Goal: Transaction & Acquisition: Purchase product/service

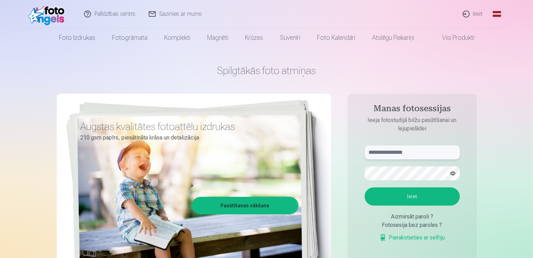
click at [394, 153] on input "text" at bounding box center [412, 153] width 95 height 14
click at [399, 148] on input "*" at bounding box center [412, 153] width 95 height 14
type input "**********"
click at [441, 201] on button "Ieiet" at bounding box center [412, 197] width 95 height 18
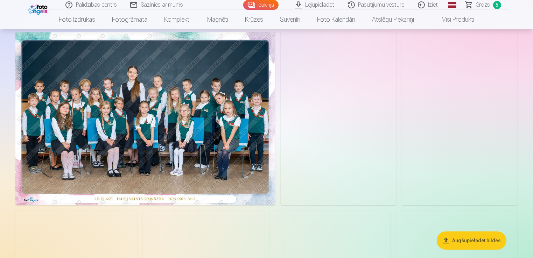
scroll to position [35, 0]
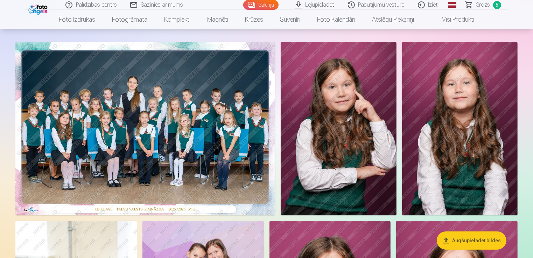
click at [342, 118] on img at bounding box center [339, 129] width 116 height 174
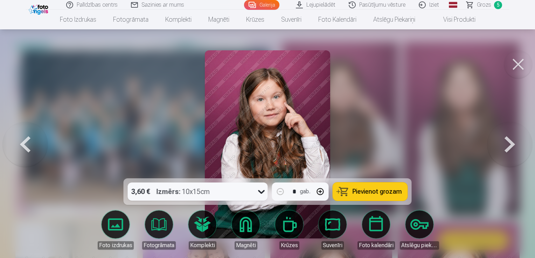
click at [520, 71] on button at bounding box center [518, 64] width 28 height 28
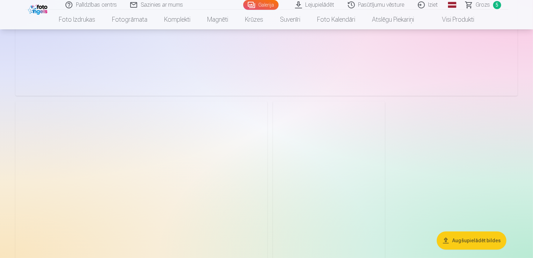
scroll to position [2591, 0]
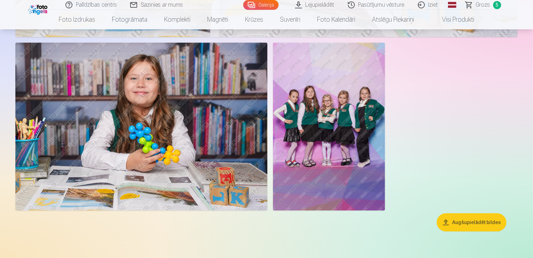
click at [290, 138] on img at bounding box center [329, 127] width 112 height 168
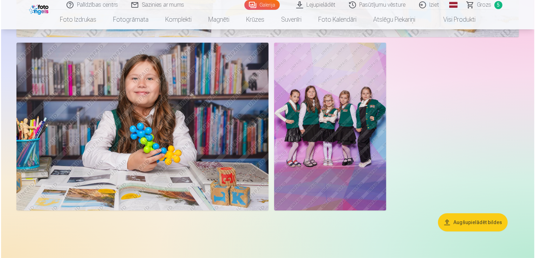
scroll to position [2598, 0]
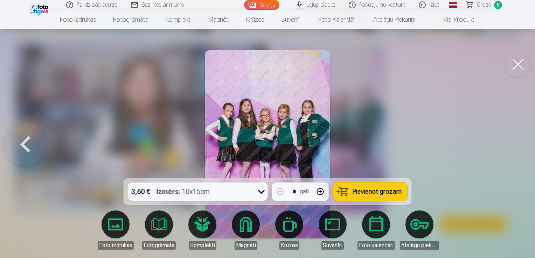
click at [234, 148] on img at bounding box center [268, 144] width 126 height 188
click at [233, 149] on img at bounding box center [268, 144] width 126 height 188
click at [231, 149] on img at bounding box center [268, 144] width 126 height 188
click at [230, 149] on img at bounding box center [268, 144] width 126 height 188
click at [514, 67] on button at bounding box center [518, 64] width 28 height 28
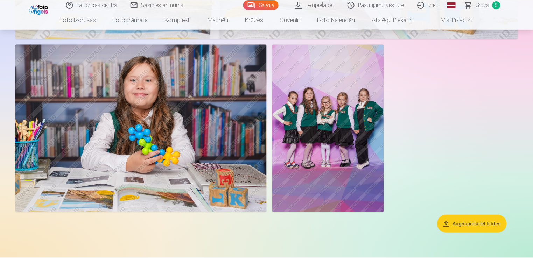
scroll to position [2591, 0]
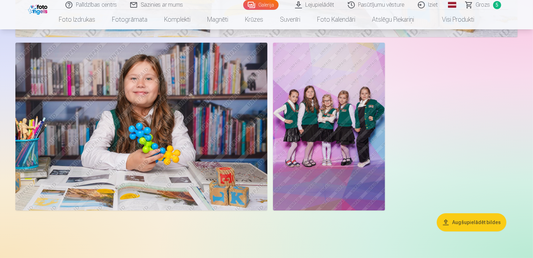
click at [301, 94] on img at bounding box center [329, 127] width 112 height 168
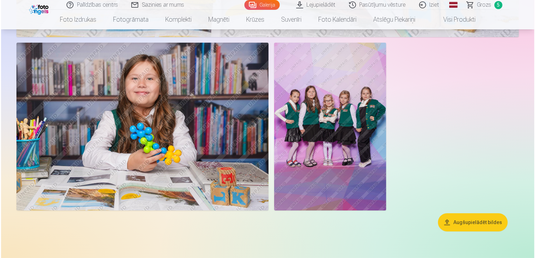
scroll to position [2598, 0]
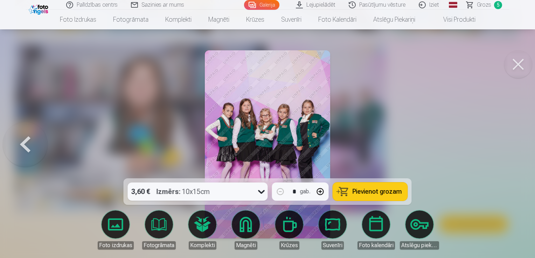
click at [515, 63] on button at bounding box center [518, 64] width 28 height 28
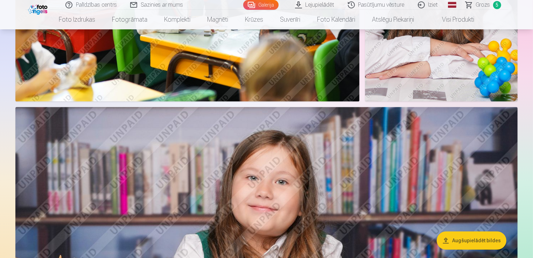
scroll to position [2136, 0]
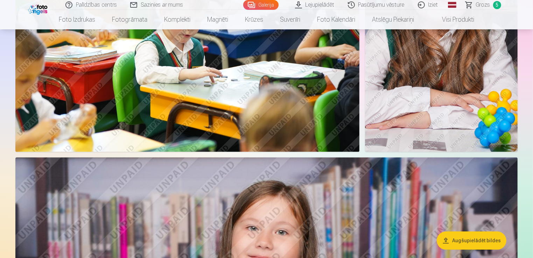
click at [487, 7] on span "Grozs" at bounding box center [483, 5] width 14 height 8
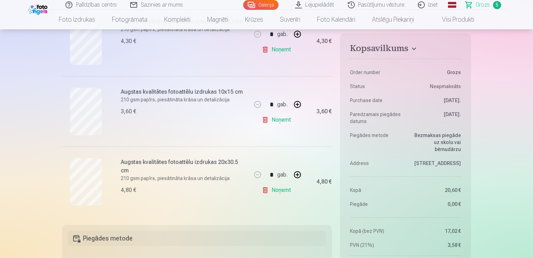
scroll to position [315, 0]
click at [282, 190] on link "Noņemt" at bounding box center [278, 189] width 32 height 14
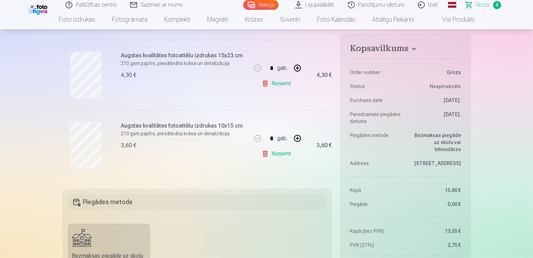
scroll to position [140, 0]
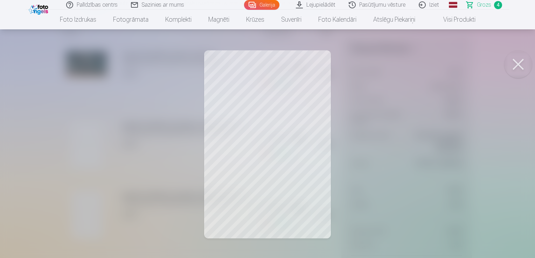
drag, startPoint x: 523, startPoint y: 61, endPoint x: 524, endPoint y: 57, distance: 4.3
click at [524, 58] on button at bounding box center [518, 64] width 28 height 28
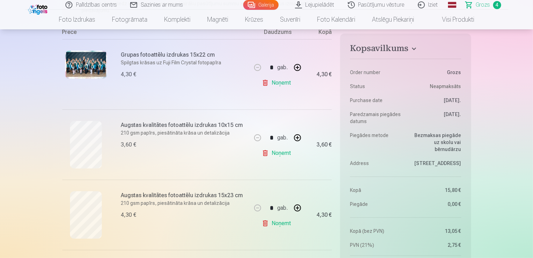
click at [252, 2] on link "Galerija" at bounding box center [260, 5] width 35 height 10
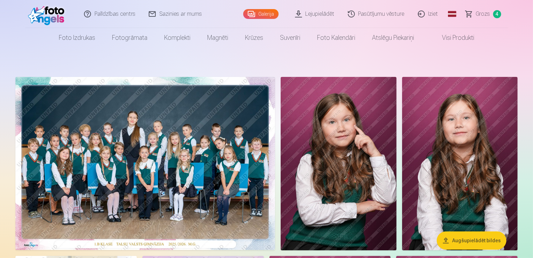
click at [323, 15] on link "Lejupielādēt" at bounding box center [315, 14] width 53 height 28
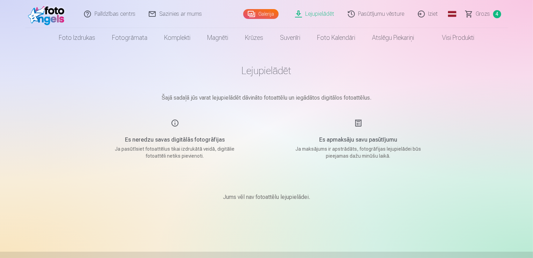
click at [276, 79] on main "Lejupielādēt Šajā sadaļā jūs varat lejupielādēt dāvināto fotoattēlu un iegādāto…" at bounding box center [267, 142] width 350 height 188
click at [209, 105] on main "Lejupielādēt Šajā sadaļā jūs varat lejupielādēt dāvināto fotoattēlu un iegādāto…" at bounding box center [267, 142] width 350 height 188
drag, startPoint x: 209, startPoint y: 105, endPoint x: 166, endPoint y: 148, distance: 61.4
click at [166, 148] on p "Ja pasūtīsiet fotoattēlus tikai izdrukātā veidā, digitālie fotoattēli netiks pi…" at bounding box center [175, 153] width 133 height 14
click at [268, 13] on link "Galerija" at bounding box center [260, 14] width 35 height 10
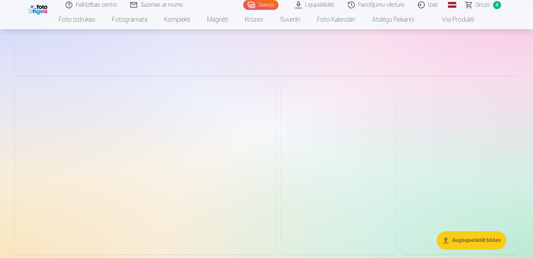
scroll to position [1086, 0]
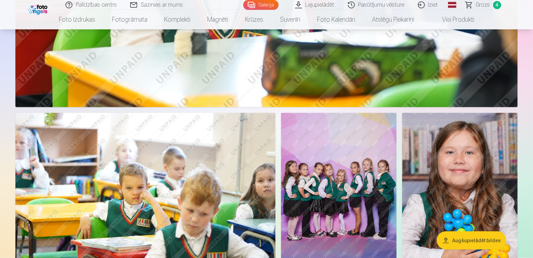
click at [483, 2] on span "Grozs" at bounding box center [483, 5] width 14 height 8
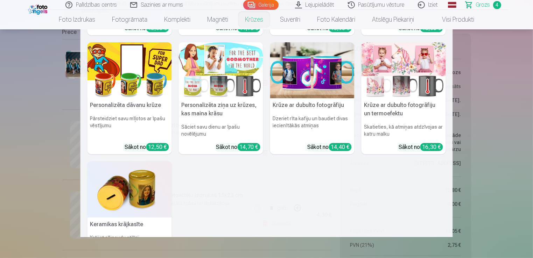
scroll to position [171, 0]
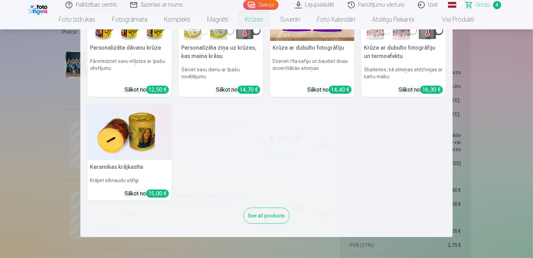
click at [512, 100] on nav "Personalizēta keramikas krūze 330ml Baudiet rīta kafiju savā stilā Sākot no 12,…" at bounding box center [266, 133] width 533 height 208
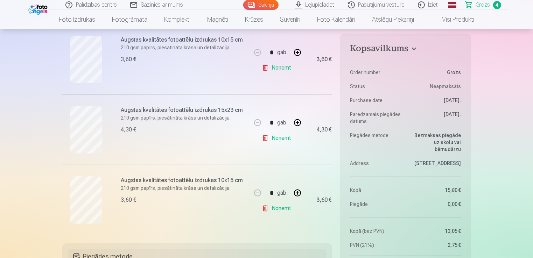
scroll to position [205, 0]
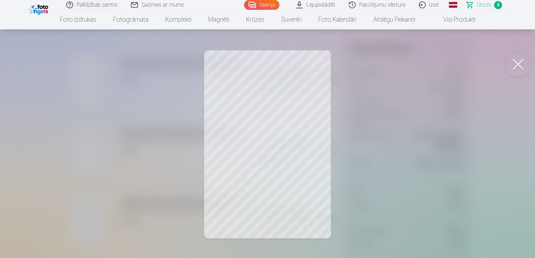
click at [348, 113] on div at bounding box center [267, 129] width 535 height 258
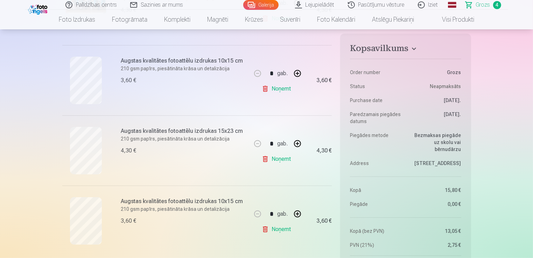
click at [222, 198] on h6 "Augstas kvalitātes fotoattēlu izdrukas 10x15 cm" at bounding box center [184, 202] width 126 height 8
click at [280, 235] on link "Noņemt" at bounding box center [278, 230] width 32 height 14
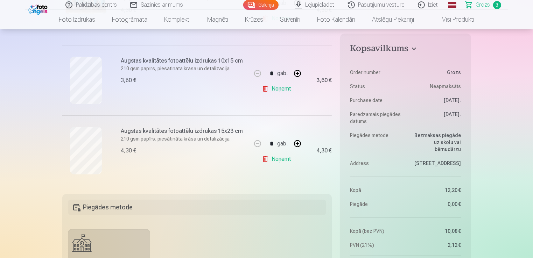
click at [261, 1] on link "Galerija" at bounding box center [260, 5] width 35 height 10
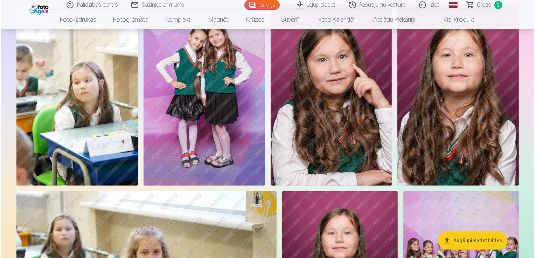
scroll to position [245, 0]
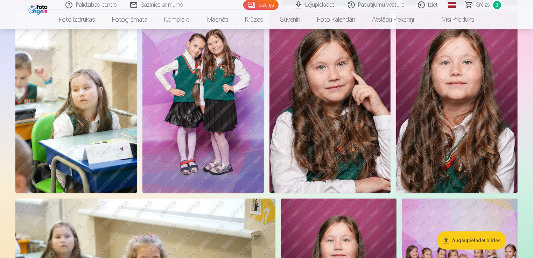
click at [347, 116] on img at bounding box center [331, 102] width 122 height 182
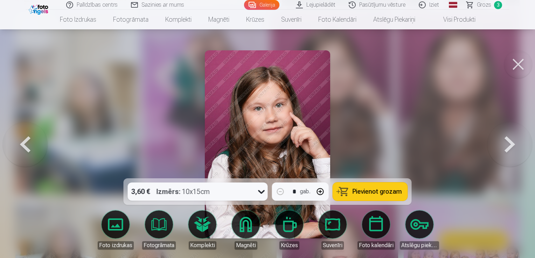
click at [255, 231] on link "Magnēti" at bounding box center [245, 230] width 39 height 39
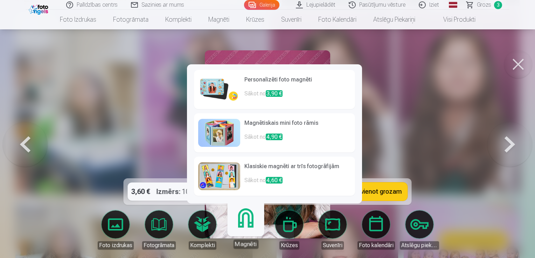
click at [215, 95] on img at bounding box center [219, 90] width 42 height 28
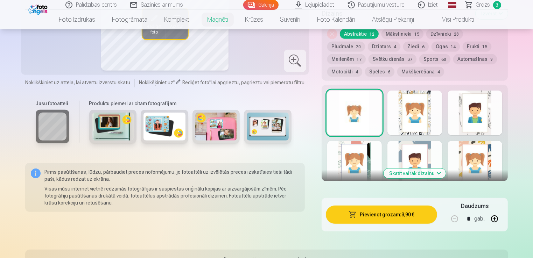
scroll to position [350, 0]
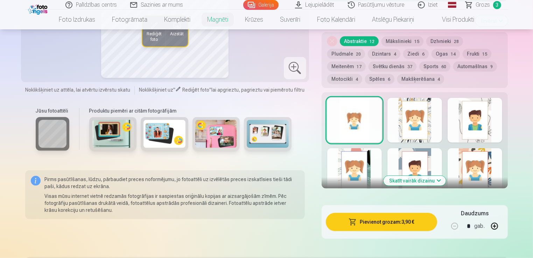
click at [419, 182] on button "Skatīt vairāk dizainu" at bounding box center [415, 181] width 62 height 10
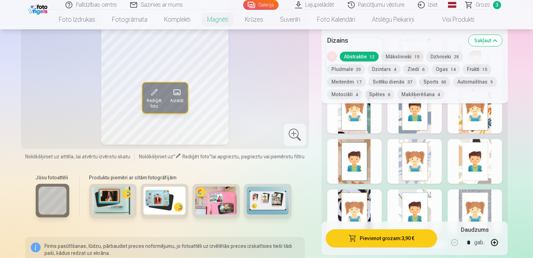
scroll to position [455, 0]
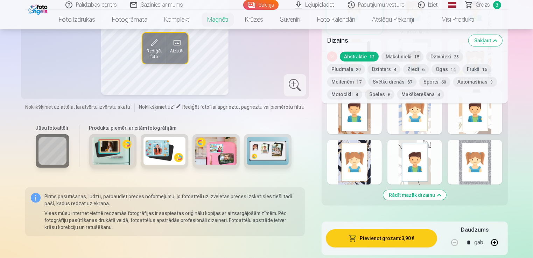
click at [421, 198] on button "Rādīt mazāk dizainu" at bounding box center [414, 195] width 63 height 10
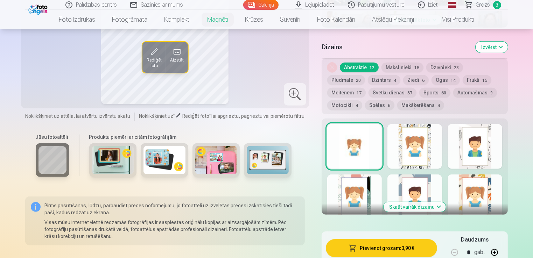
scroll to position [322, 0]
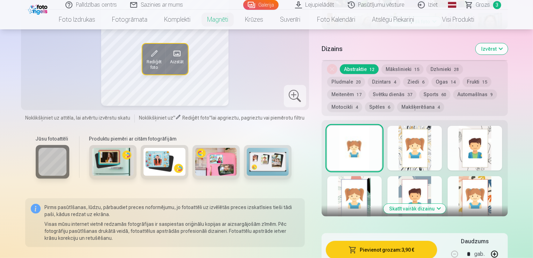
click at [373, 188] on div at bounding box center [354, 198] width 55 height 45
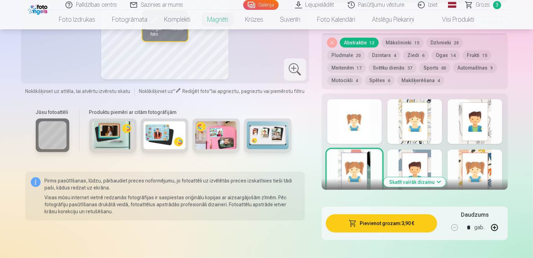
scroll to position [392, 0]
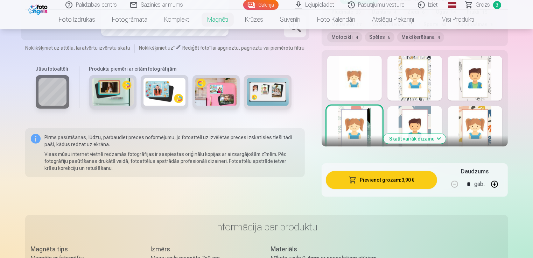
click at [428, 120] on div at bounding box center [415, 128] width 55 height 45
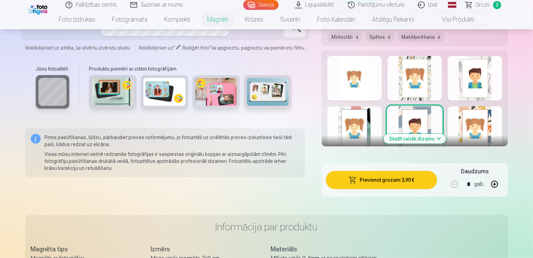
click at [416, 138] on button "Skatīt vairāk dizainu" at bounding box center [415, 139] width 62 height 10
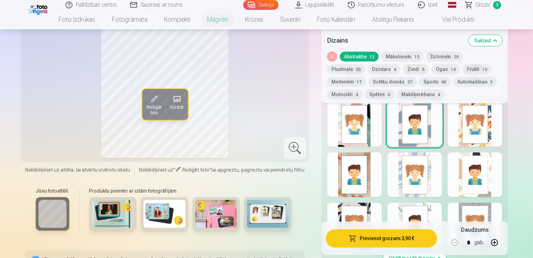
click at [446, 56] on button "Dzīvnieki 28" at bounding box center [445, 57] width 37 height 10
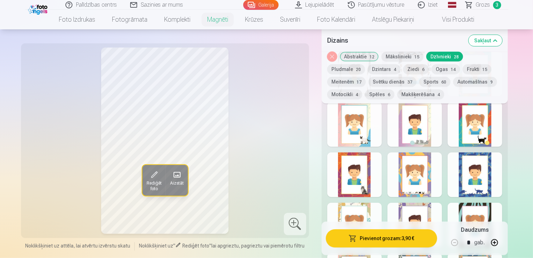
click at [470, 64] on div "Noņemiet dizainu Abstraktie 12 Mākslinieki 15 Dzīvnieki 28 Pludmale 20 Dzintars…" at bounding box center [415, 78] width 187 height 52
click at [366, 77] on button "Meitenēm 17" at bounding box center [346, 82] width 39 height 10
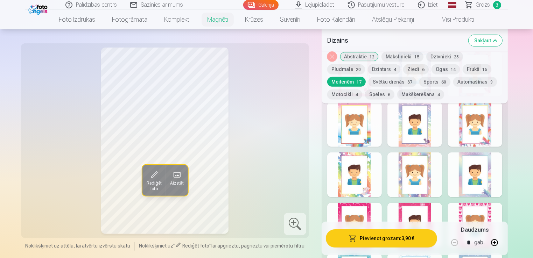
click at [418, 142] on div at bounding box center [415, 124] width 55 height 45
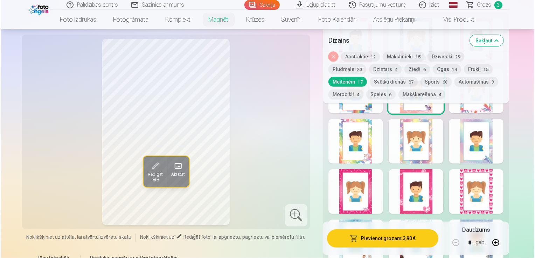
scroll to position [357, 0]
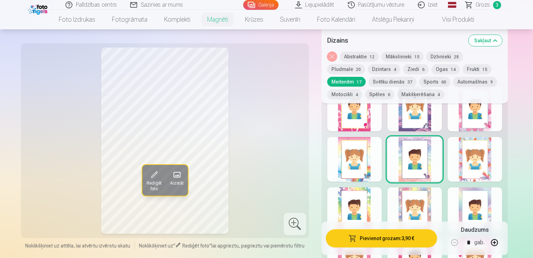
click at [380, 244] on button "Pievienot grozam : 3,90 €" at bounding box center [382, 239] width 112 height 18
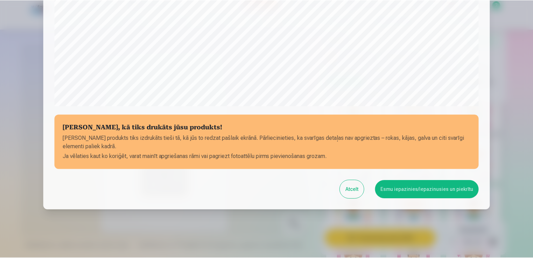
scroll to position [245, 0]
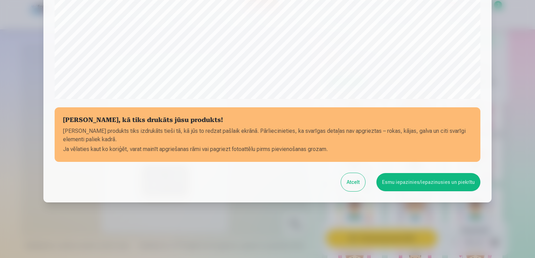
click at [424, 181] on button "Esmu iepazinies/iepazinusies un piekrītu" at bounding box center [428, 182] width 104 height 18
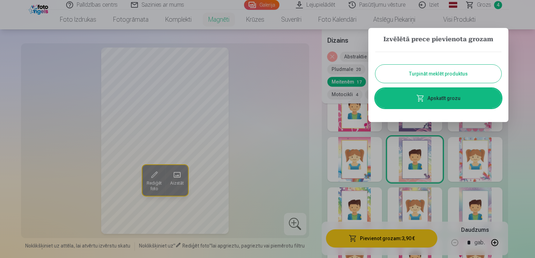
drag, startPoint x: 508, startPoint y: 56, endPoint x: 521, endPoint y: 78, distance: 25.6
click at [521, 78] on div at bounding box center [267, 129] width 535 height 258
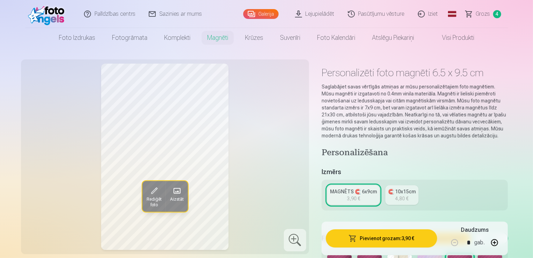
scroll to position [0, 0]
click at [500, 15] on span "4" at bounding box center [497, 14] width 8 height 8
